Goal: Information Seeking & Learning: Check status

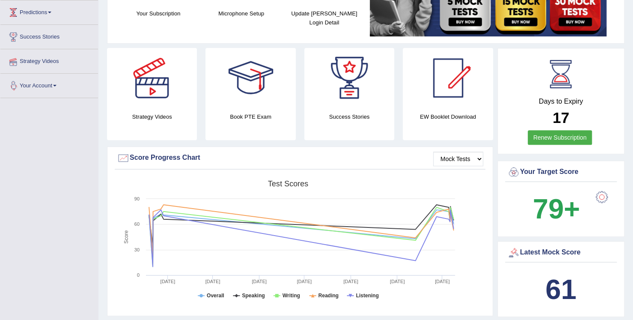
scroll to position [51, 0]
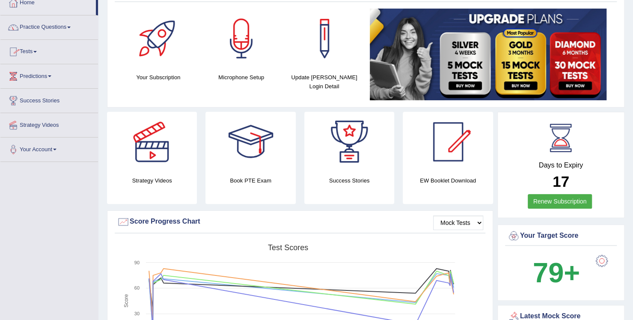
click at [73, 28] on link "Practice Questions" at bounding box center [49, 25] width 98 height 21
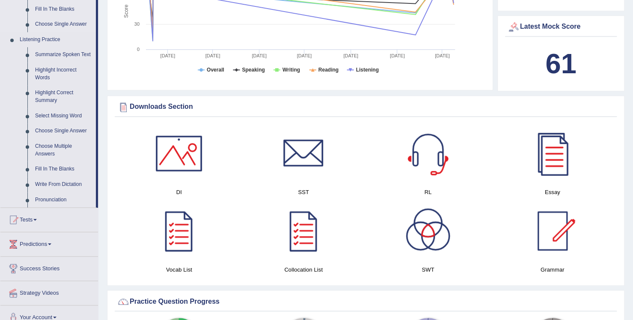
scroll to position [343, 0]
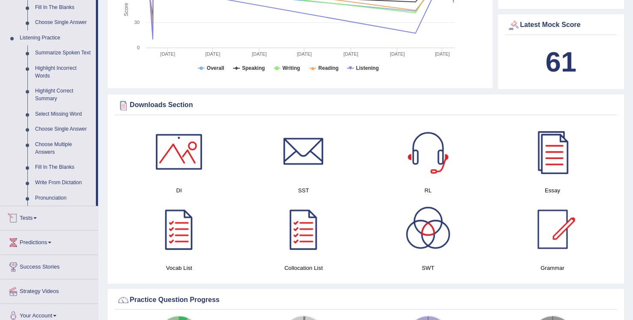
click at [39, 215] on link "Tests" at bounding box center [49, 216] width 98 height 21
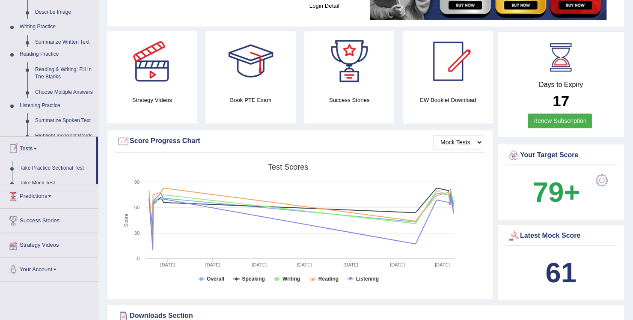
scroll to position [97, 0]
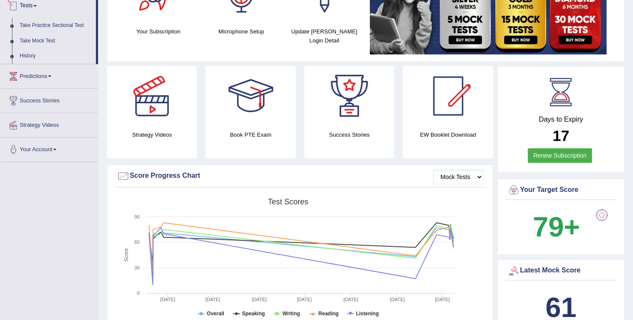
click at [38, 7] on link "Tests" at bounding box center [48, 4] width 96 height 21
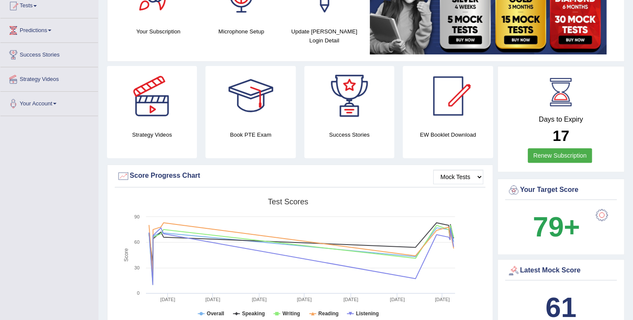
click at [38, 7] on link "Tests" at bounding box center [49, 4] width 98 height 21
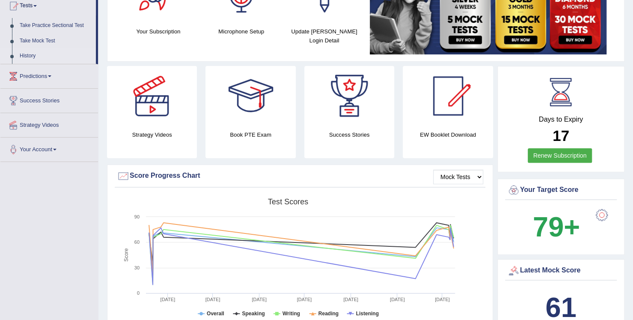
click at [29, 51] on link "History" at bounding box center [56, 55] width 80 height 15
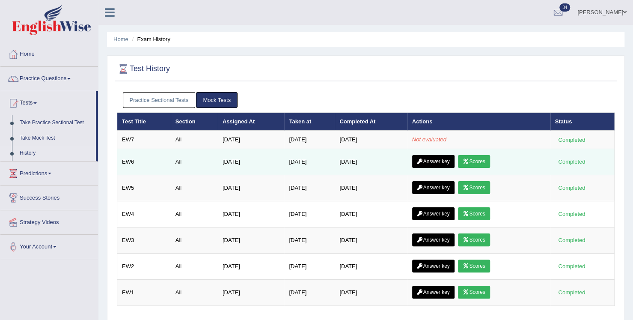
click at [445, 155] on link "Answer key" at bounding box center [433, 161] width 42 height 13
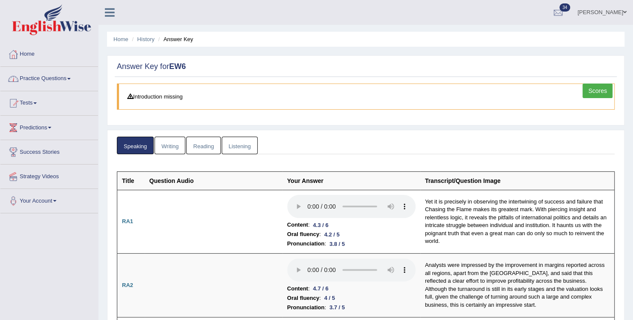
click at [69, 79] on link "Practice Questions" at bounding box center [49, 77] width 98 height 21
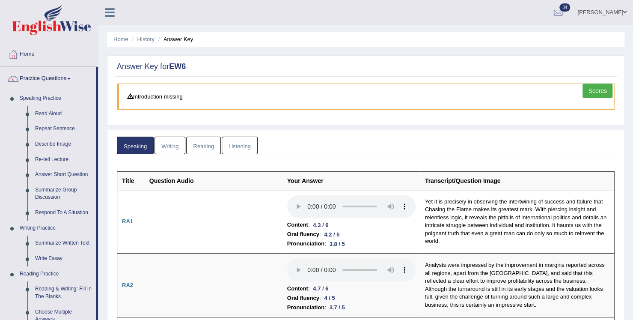
click at [172, 146] on link "Writing" at bounding box center [170, 146] width 31 height 18
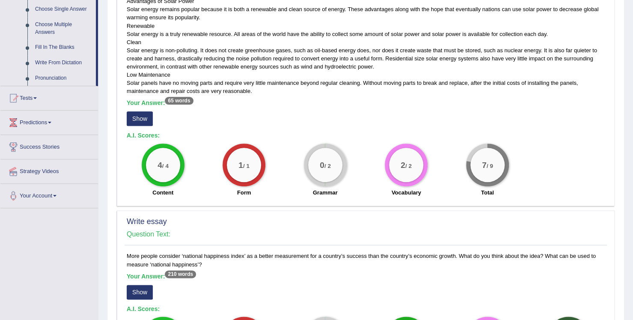
scroll to position [480, 0]
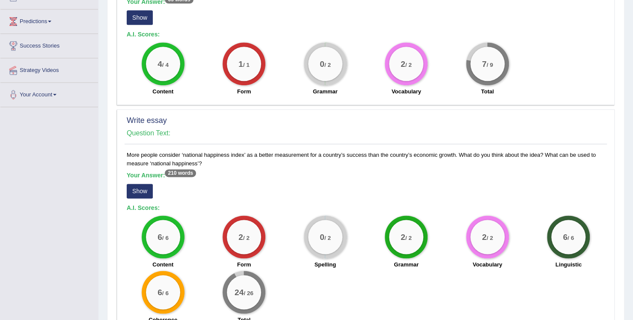
click at [175, 148] on div "Write essay Question Text: More people consider ‘national happiness index’ as a…" at bounding box center [366, 221] width 498 height 224
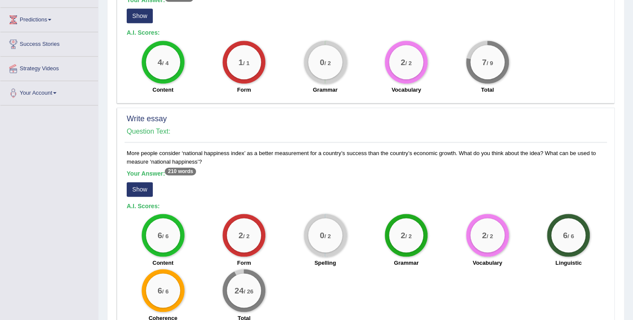
scroll to position [613, 0]
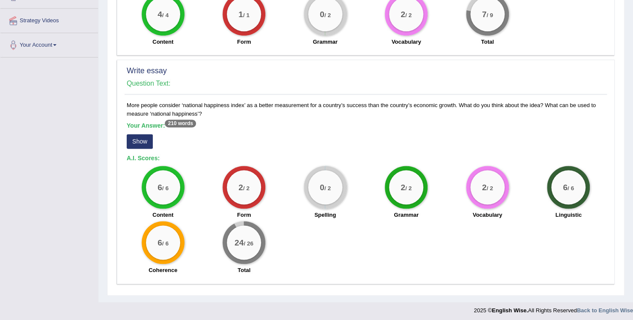
click at [136, 137] on button "Show" at bounding box center [140, 141] width 26 height 15
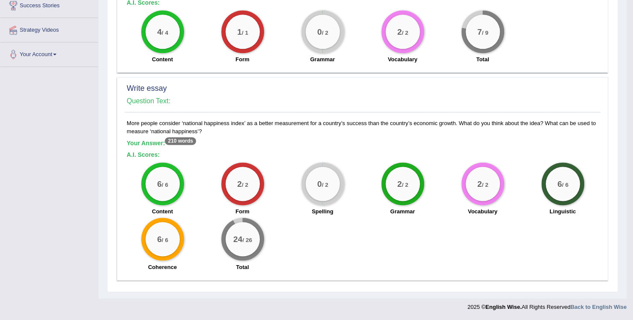
scroll to position [593, 0]
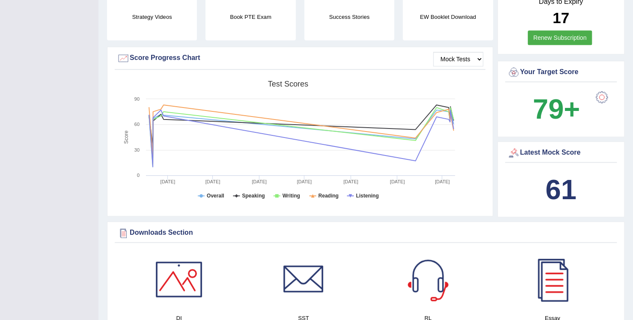
scroll to position [223, 0]
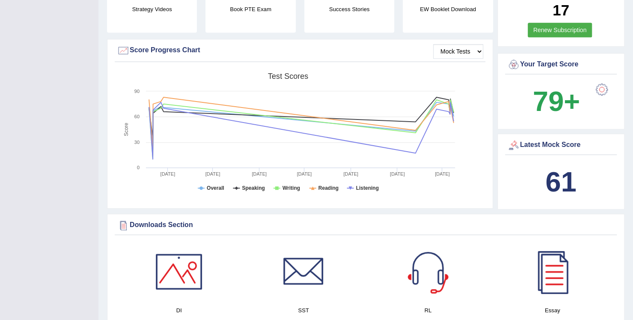
drag, startPoint x: 0, startPoint y: 0, endPoint x: 87, endPoint y: 5, distance: 86.7
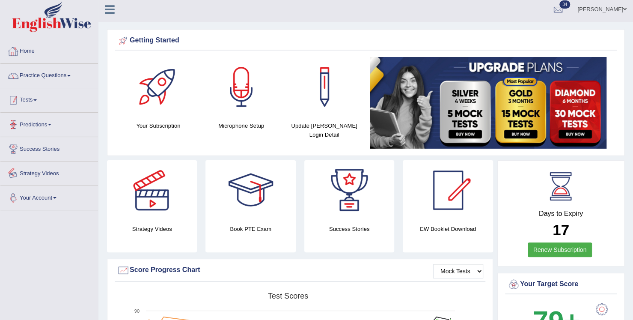
scroll to position [0, 0]
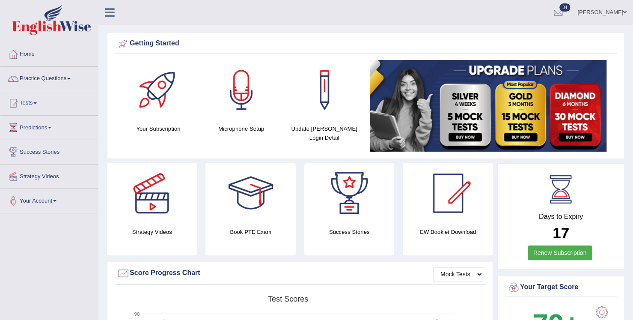
click at [570, 4] on span "34" at bounding box center [565, 7] width 11 height 8
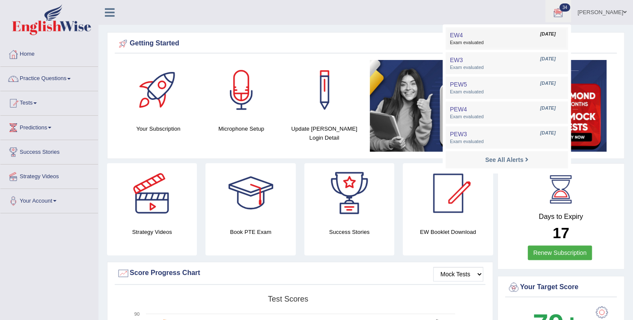
click at [487, 41] on span "Exam evaluated" at bounding box center [507, 42] width 114 height 7
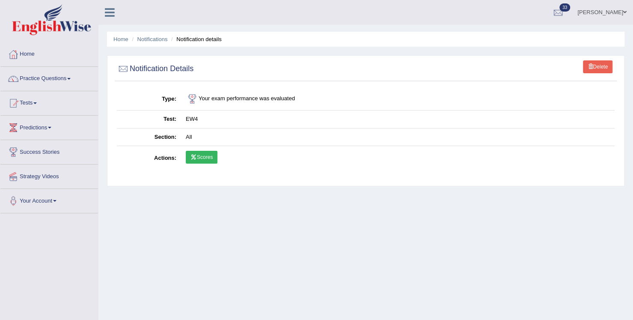
click at [200, 160] on link "Scores" at bounding box center [202, 157] width 32 height 13
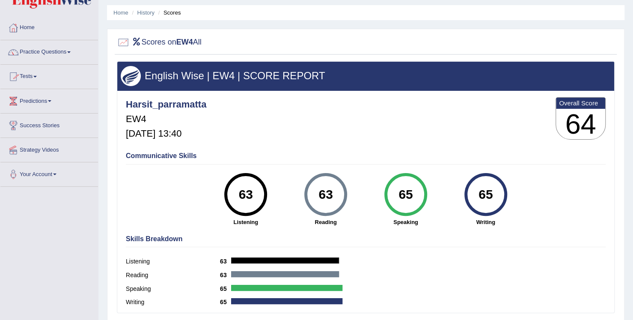
scroll to position [9, 0]
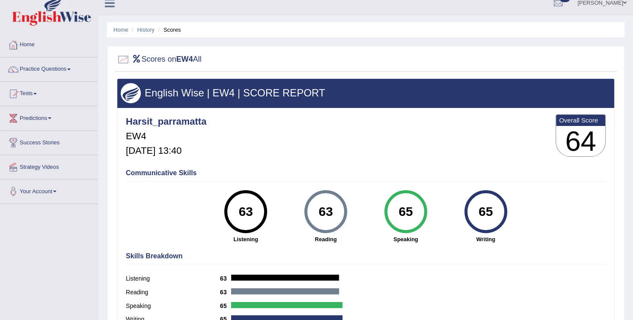
click at [30, 40] on link "Home" at bounding box center [49, 43] width 98 height 21
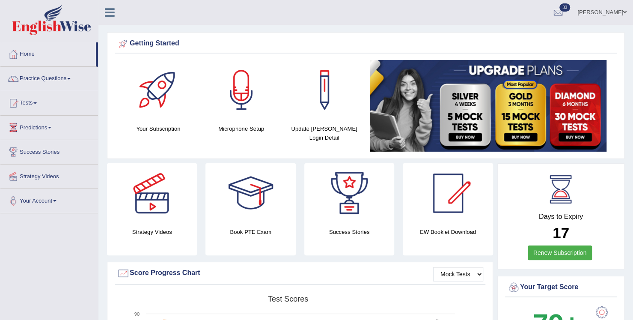
click at [37, 105] on link "Tests" at bounding box center [49, 101] width 98 height 21
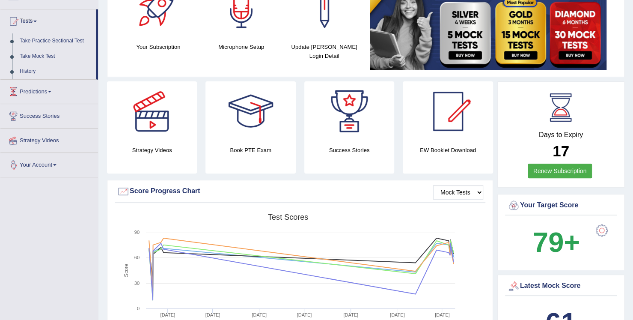
scroll to position [69, 0]
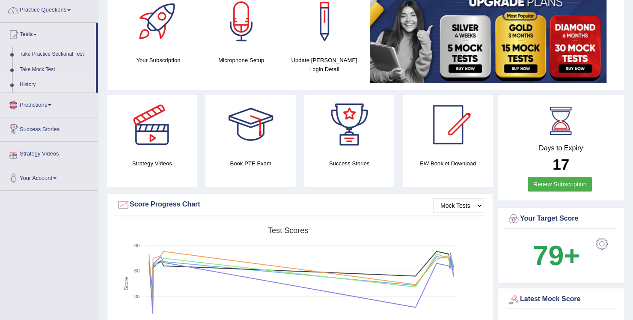
click at [32, 85] on link "History" at bounding box center [56, 84] width 80 height 15
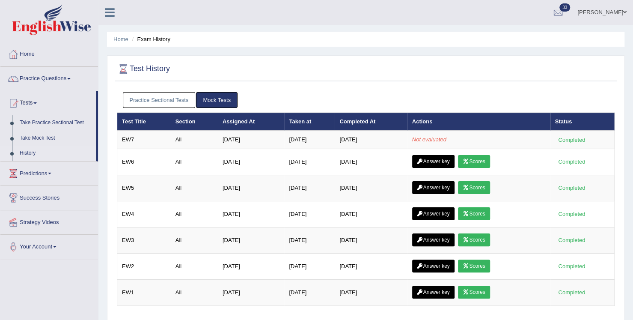
click at [223, 104] on link "Mock Tests" at bounding box center [217, 100] width 42 height 16
click at [224, 96] on link "Mock Tests" at bounding box center [217, 100] width 42 height 16
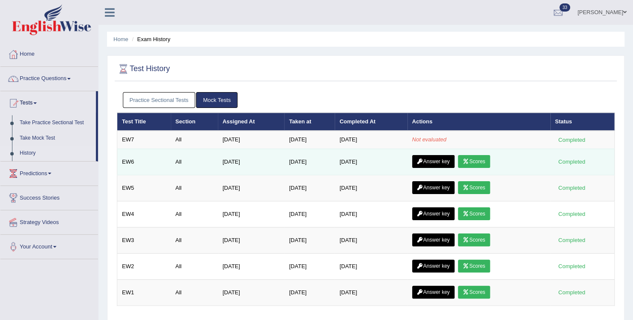
click at [469, 161] on icon at bounding box center [466, 161] width 6 height 5
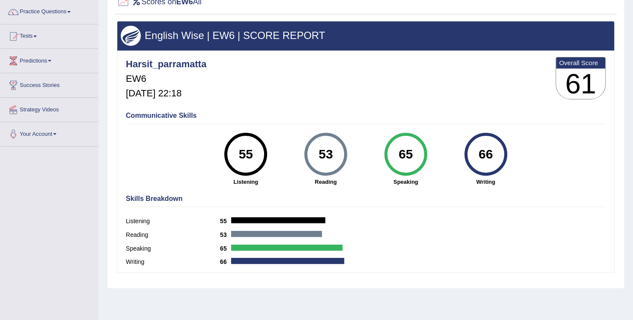
scroll to position [69, 0]
